Goal: Task Accomplishment & Management: Use online tool/utility

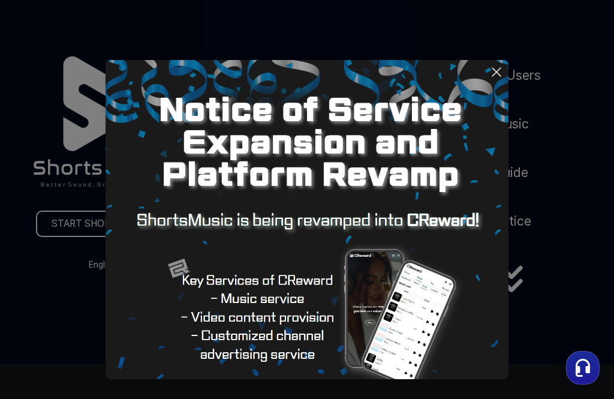
click at [500, 77] on icon at bounding box center [496, 72] width 14 height 14
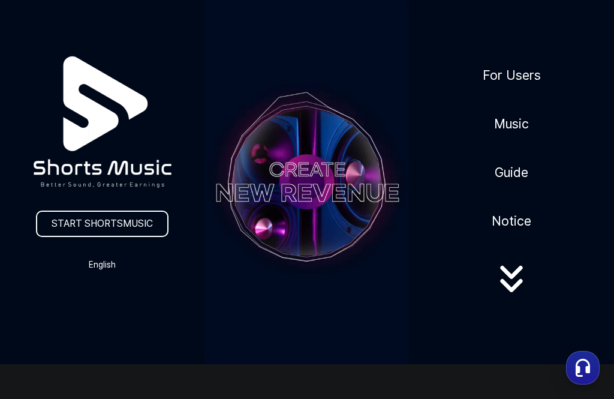
click at [85, 232] on link "START SHORTSMUSIC" at bounding box center [102, 224] width 133 height 26
click at [95, 228] on link "START SHORTSMUSIC" at bounding box center [102, 224] width 133 height 26
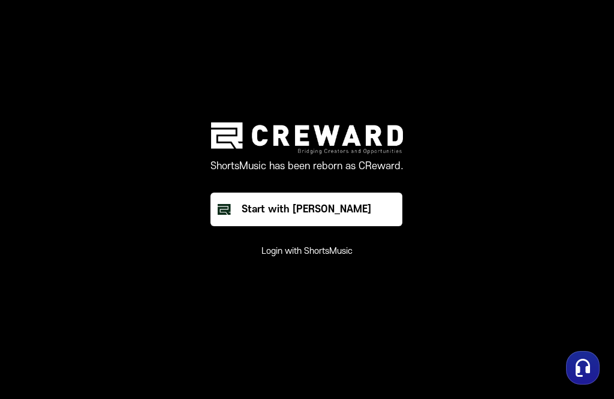
click at [281, 217] on div "Start with [PERSON_NAME]" at bounding box center [307, 209] width 130 height 14
